Goal: Task Accomplishment & Management: Manage account settings

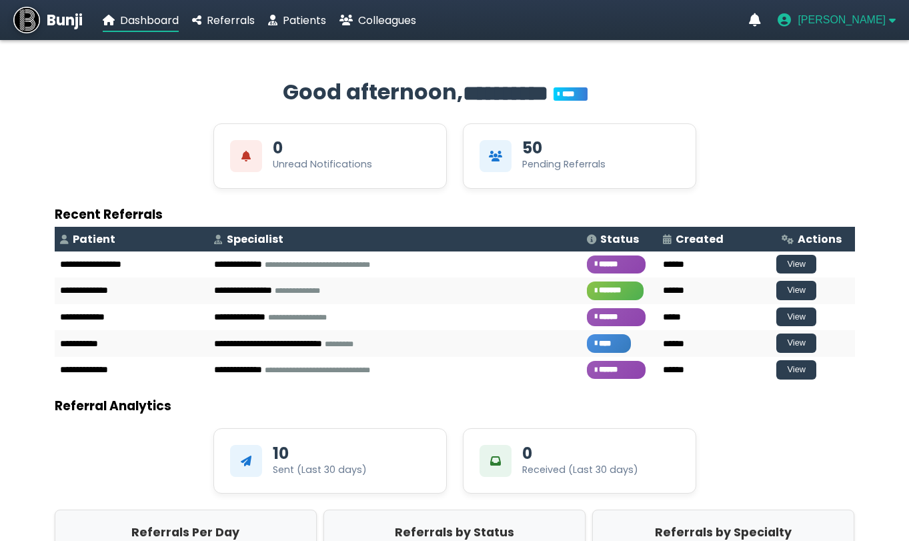
click at [864, 23] on span "[PERSON_NAME]" at bounding box center [842, 20] width 88 height 12
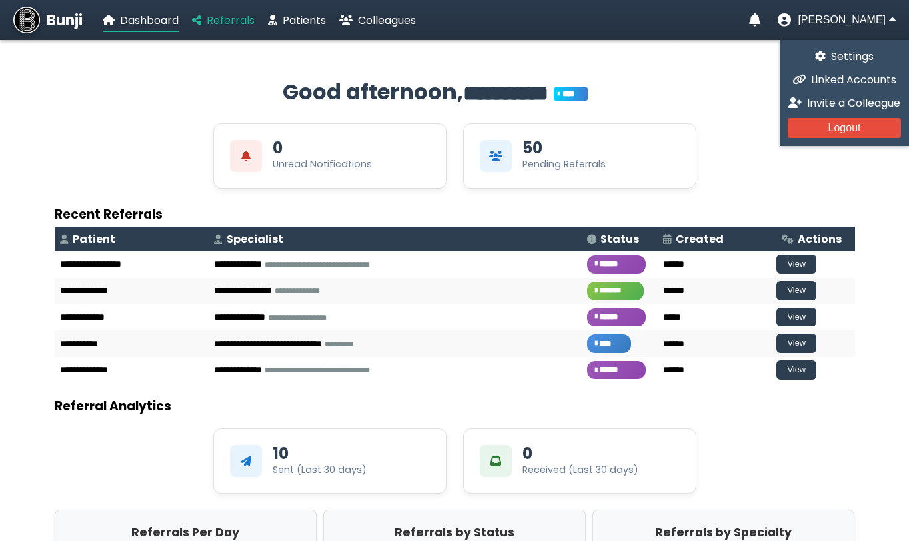
click at [237, 27] on span "Referrals" at bounding box center [231, 20] width 48 height 15
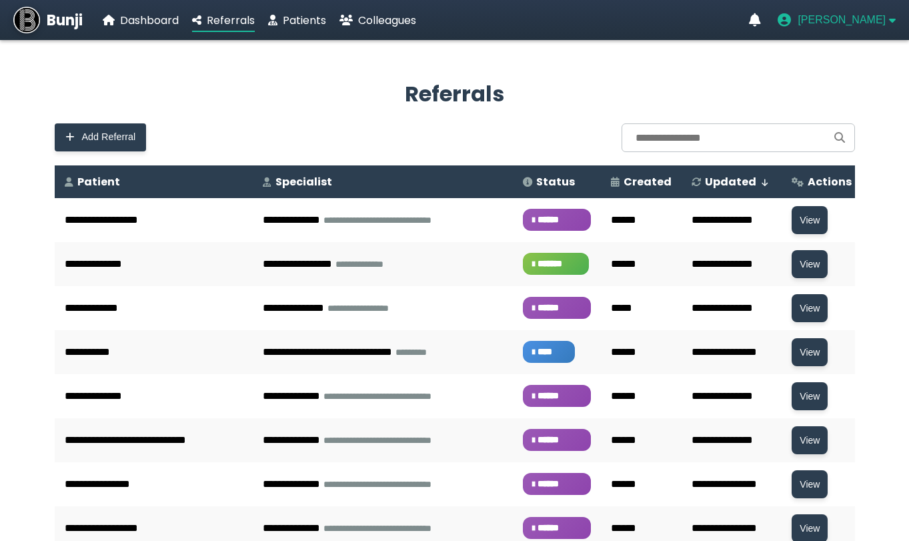
click at [846, 20] on span "[PERSON_NAME]" at bounding box center [842, 20] width 88 height 12
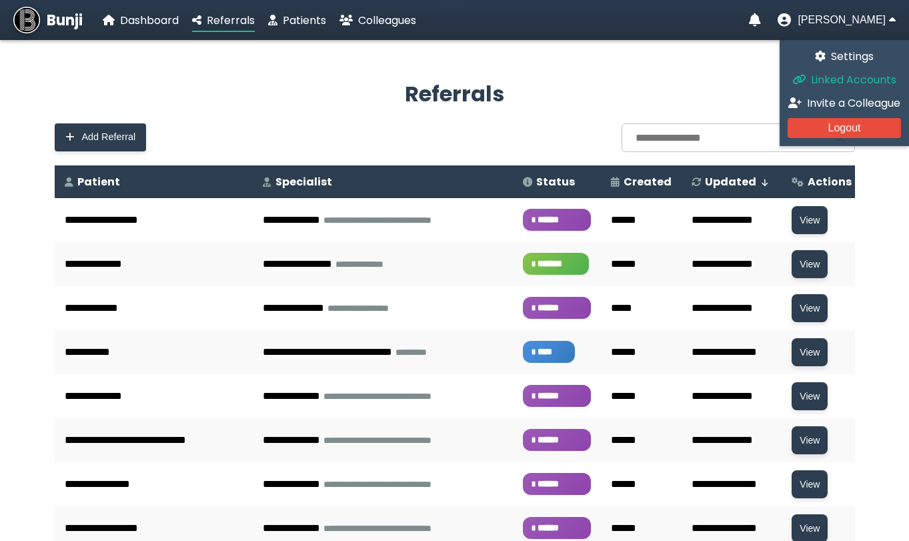
click at [835, 85] on span "Linked Accounts" at bounding box center [853, 79] width 85 height 15
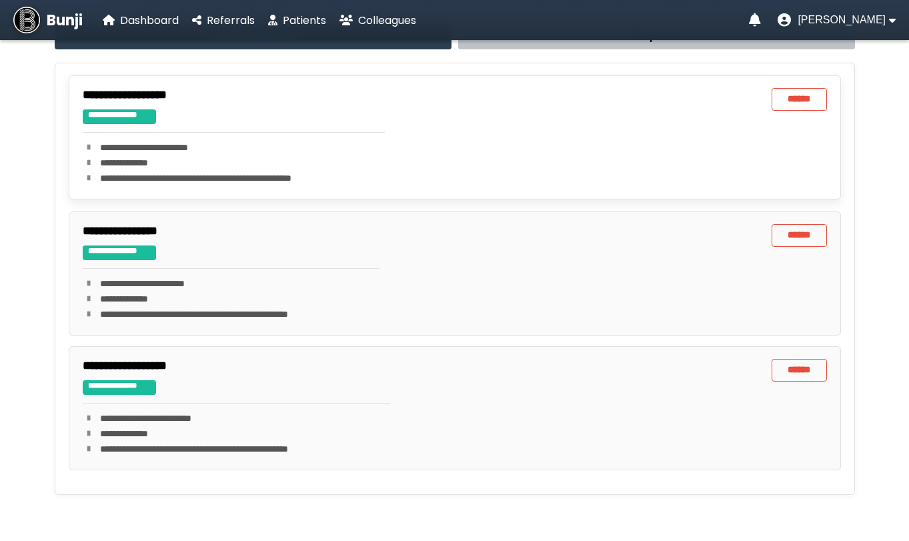
scroll to position [55, 0]
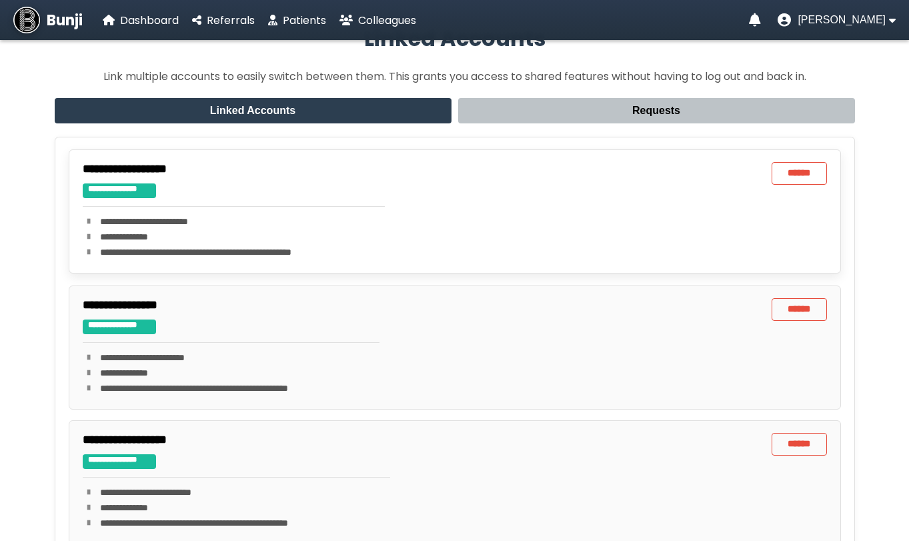
click at [216, 243] on p "**********" at bounding box center [234, 237] width 302 height 14
